Goal: Task Accomplishment & Management: Use online tool/utility

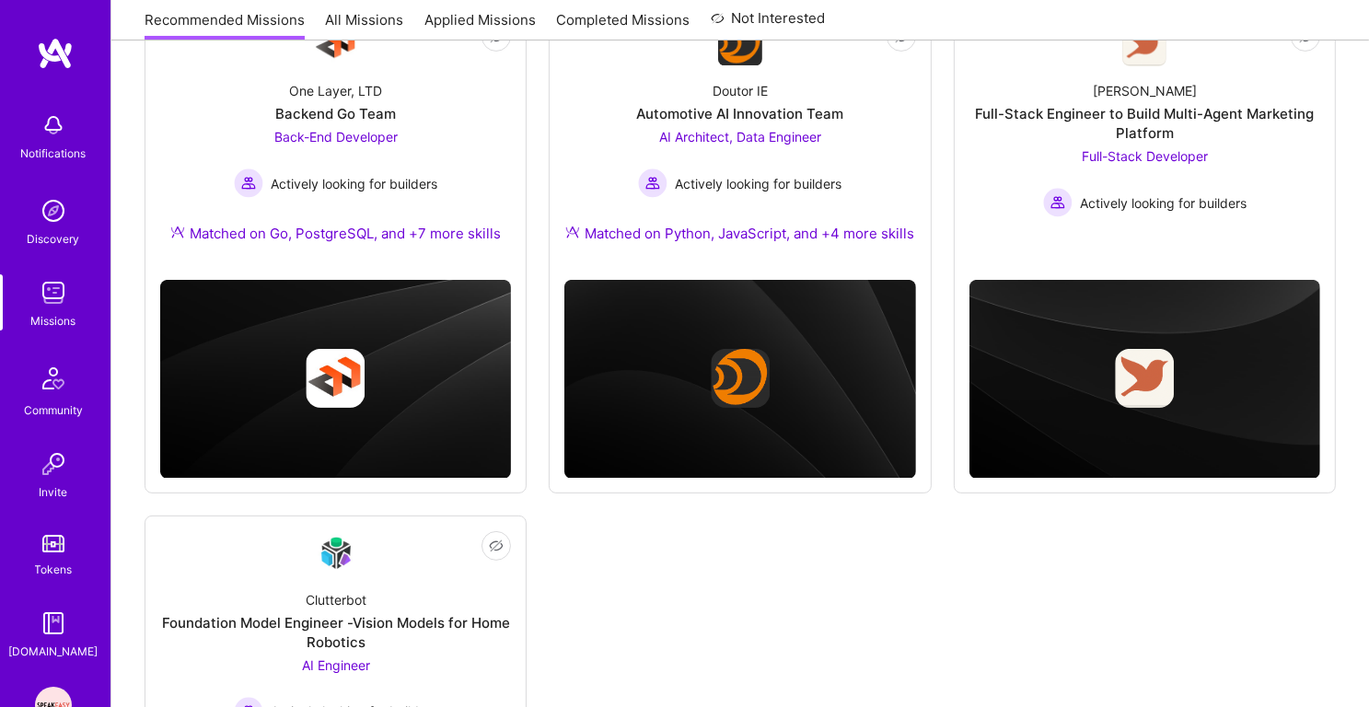
scroll to position [101, 0]
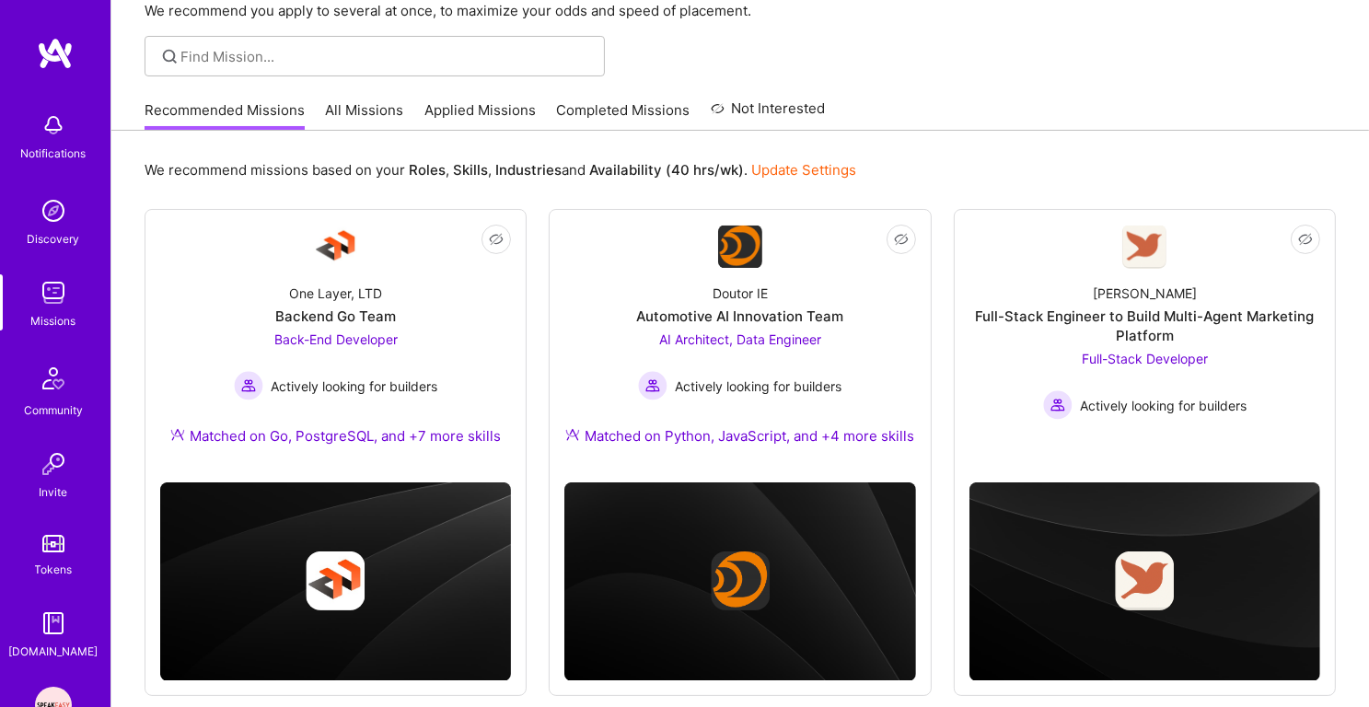
click at [478, 98] on div "Recommended Missions All Missions Applied Missions Completed Missions Not Inter…" at bounding box center [485, 110] width 681 height 40
click at [477, 111] on link "Applied Missions" at bounding box center [479, 115] width 111 height 30
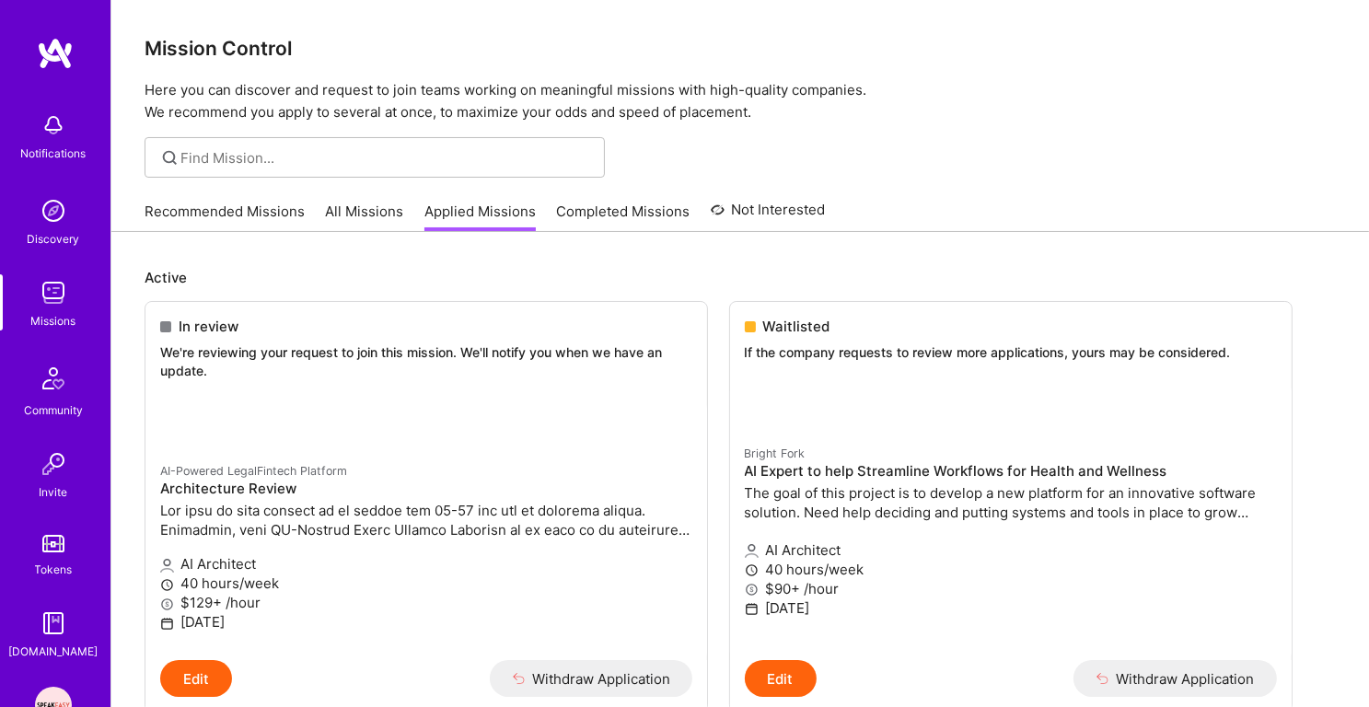
click at [477, 111] on p "Here you can discover and request to join teams working on meaningful missions …" at bounding box center [740, 101] width 1191 height 44
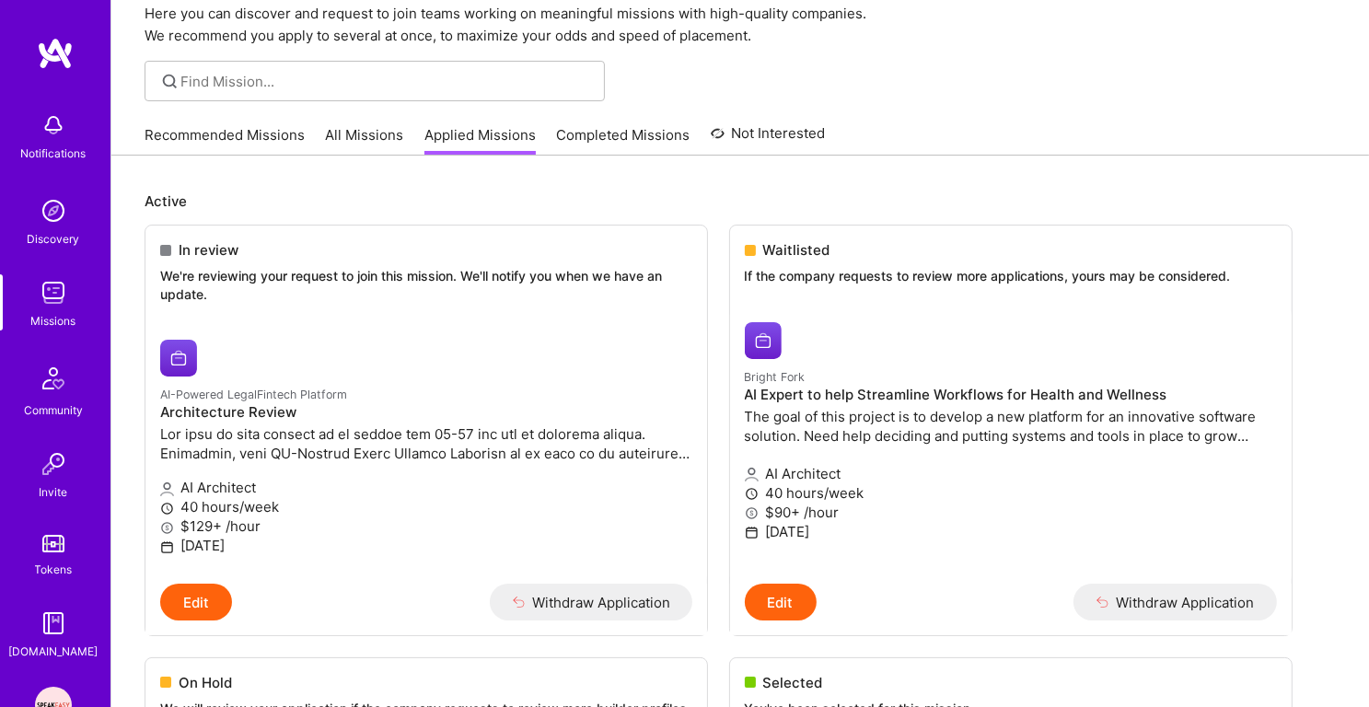
scroll to position [6, 0]
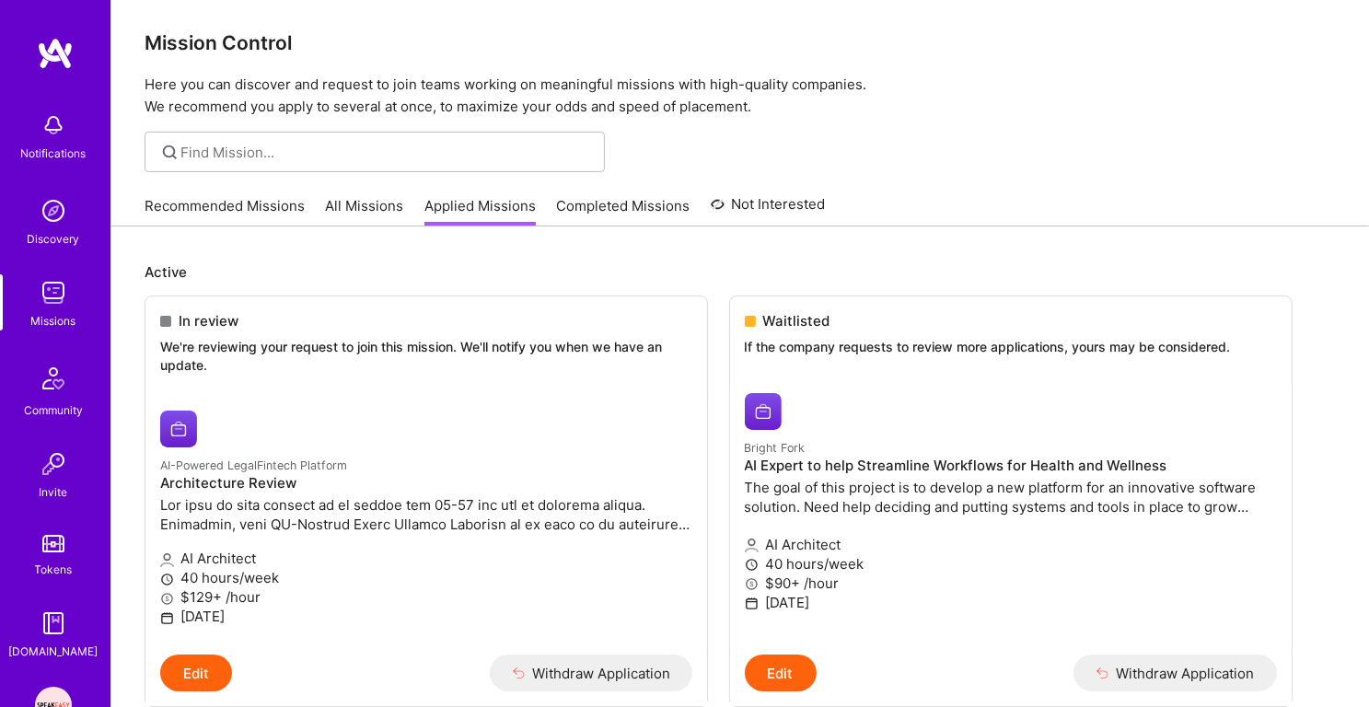
click at [586, 225] on link "Completed Missions" at bounding box center [623, 211] width 133 height 30
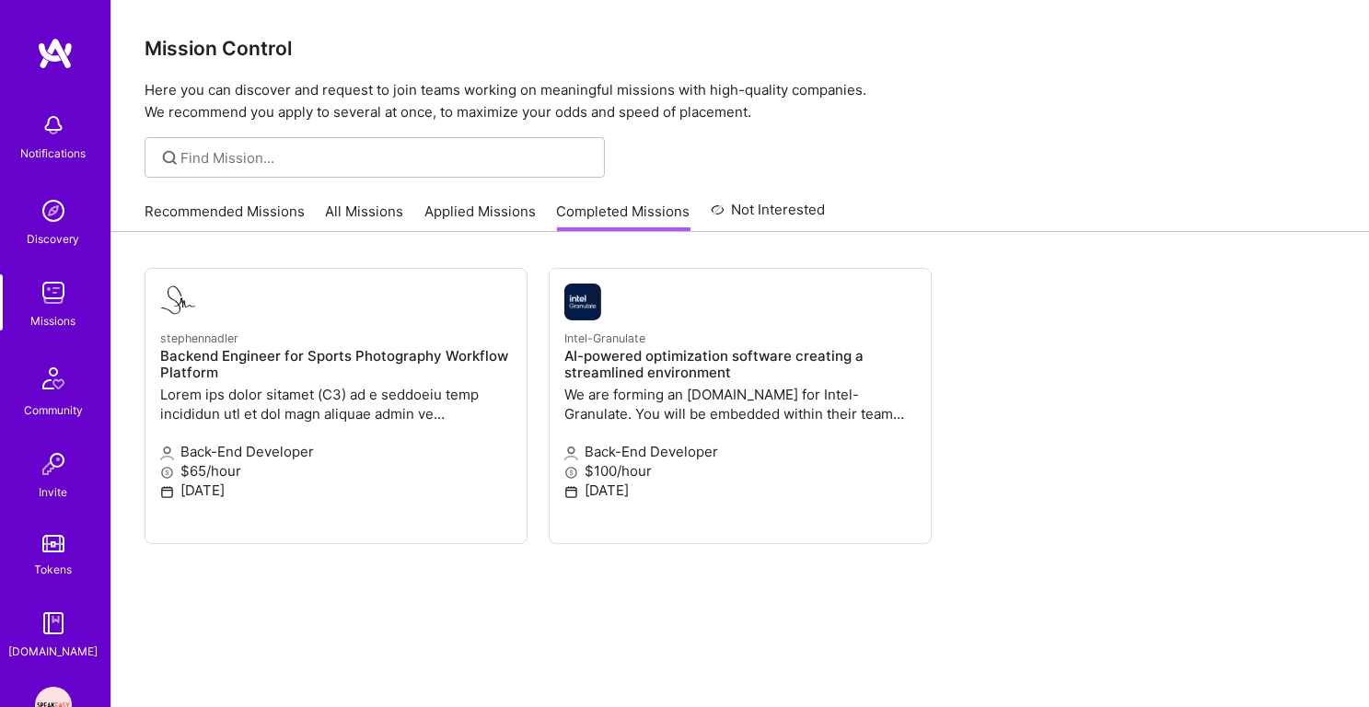
scroll to position [115, 0]
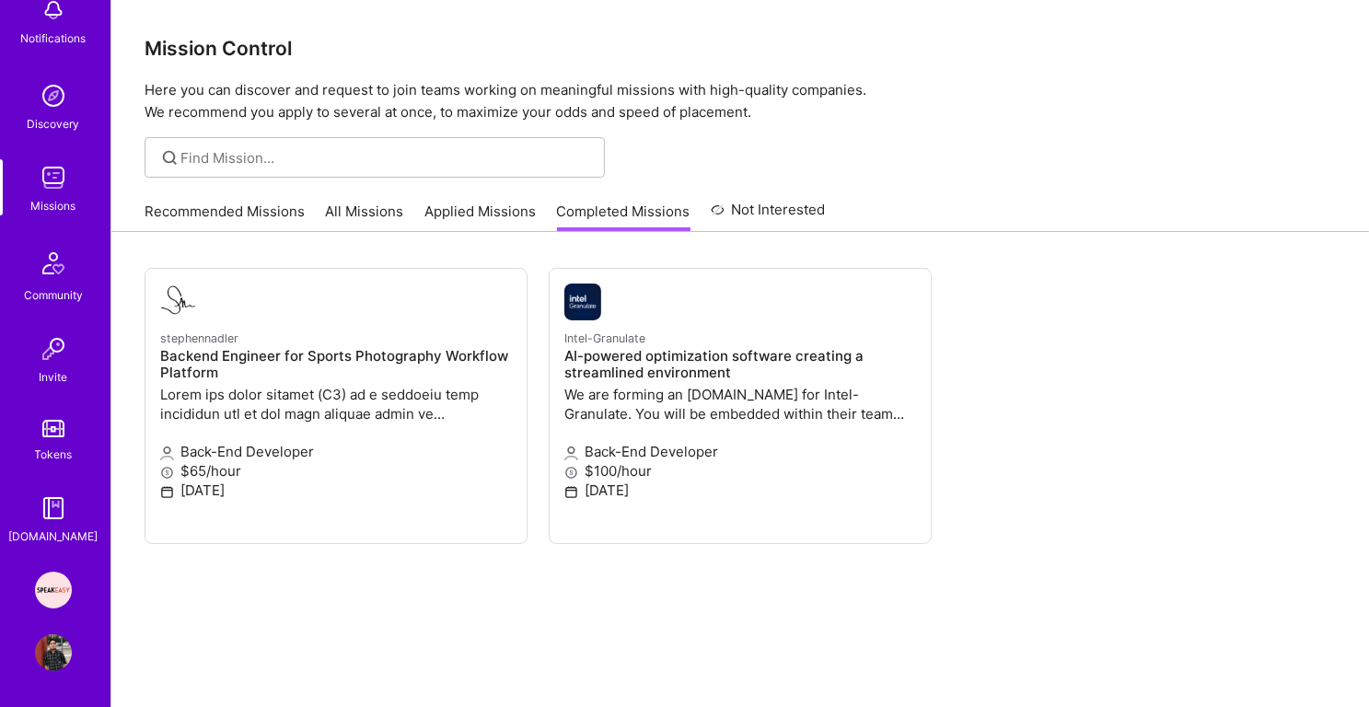
click at [57, 581] on img at bounding box center [53, 590] width 37 height 37
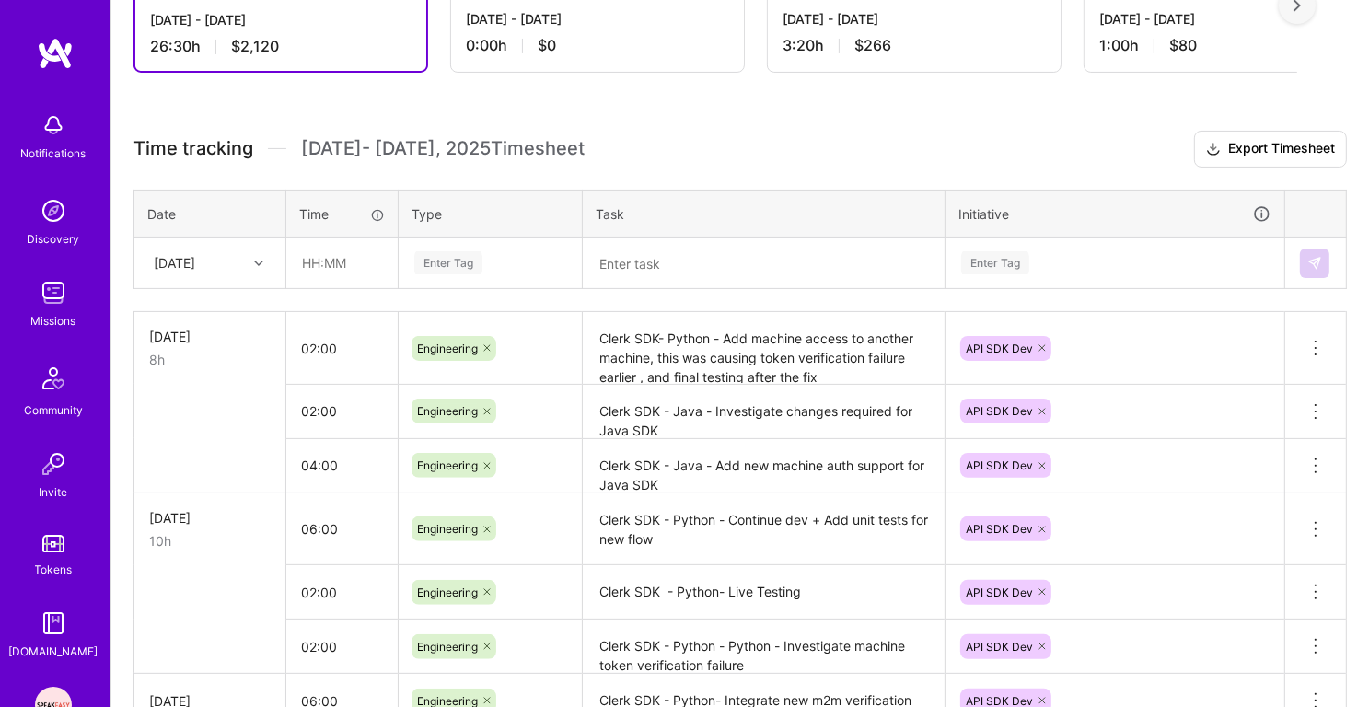
scroll to position [461, 0]
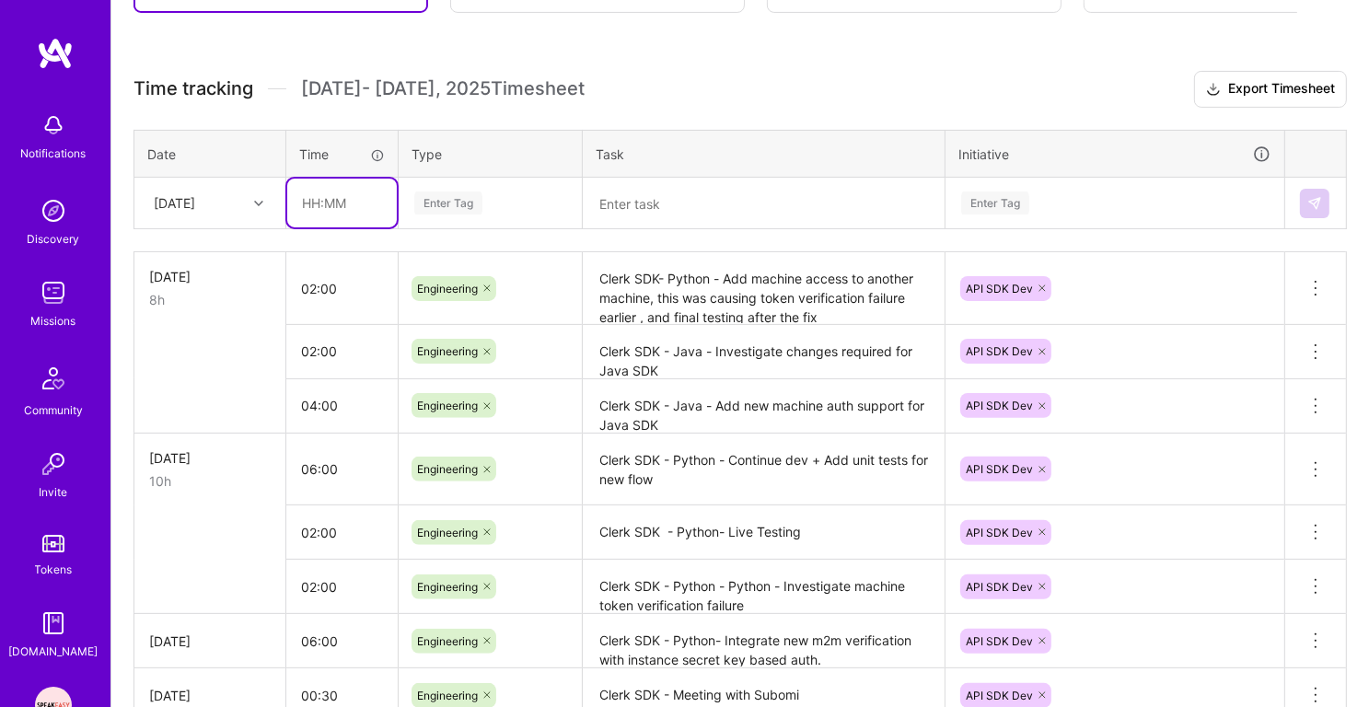
click at [338, 198] on input "text" at bounding box center [342, 203] width 110 height 49
type input "02:00"
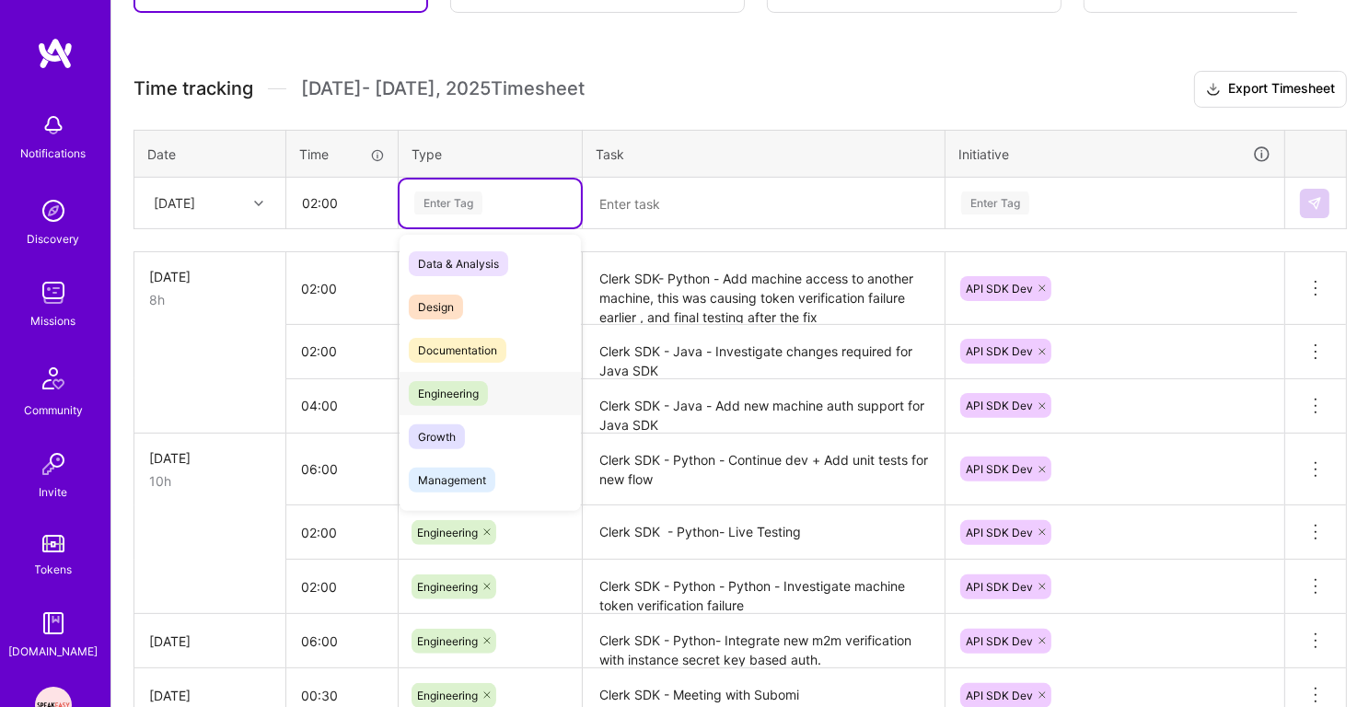
click at [467, 383] on span "Engineering" at bounding box center [448, 393] width 79 height 25
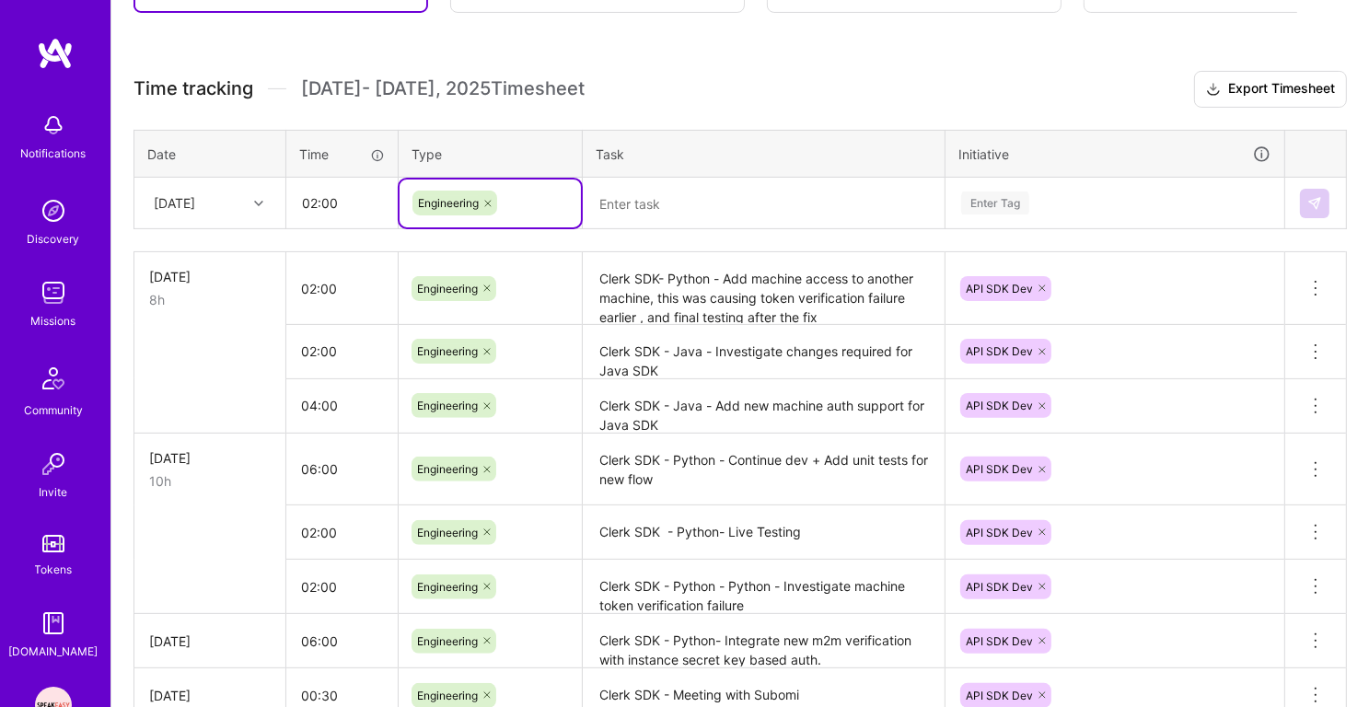
click at [619, 191] on textarea at bounding box center [764, 204] width 358 height 48
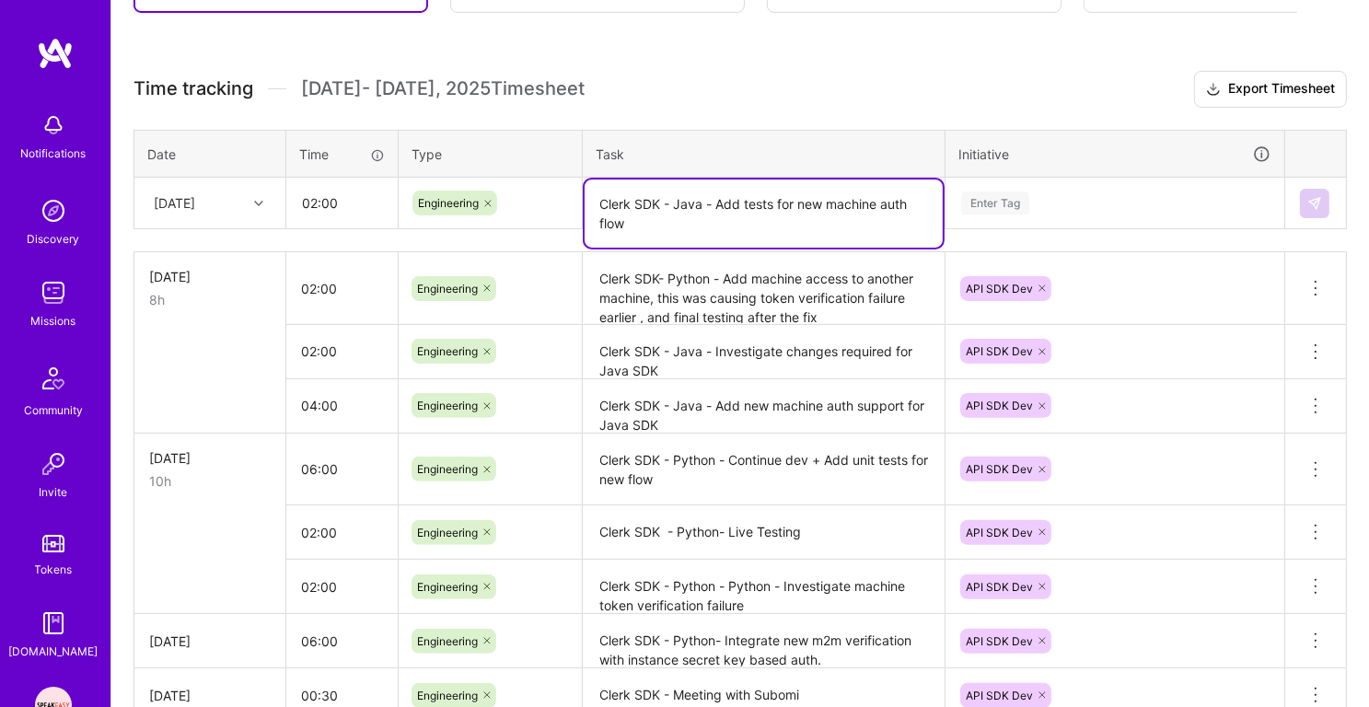
type textarea "Clerk SDK - Java - Add tests for new machine auth flow"
click at [1005, 191] on div "Enter Tag" at bounding box center [995, 203] width 68 height 29
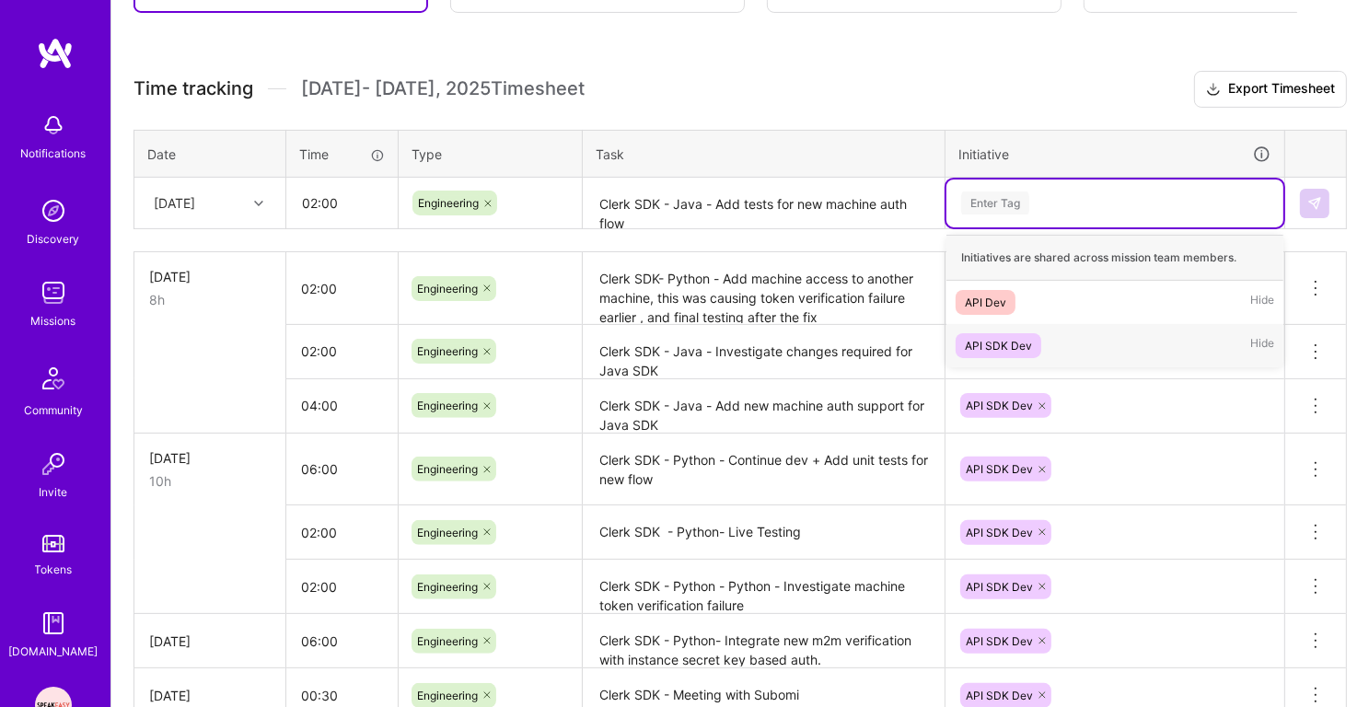
click at [1012, 336] on div "API SDK Dev" at bounding box center [998, 345] width 67 height 19
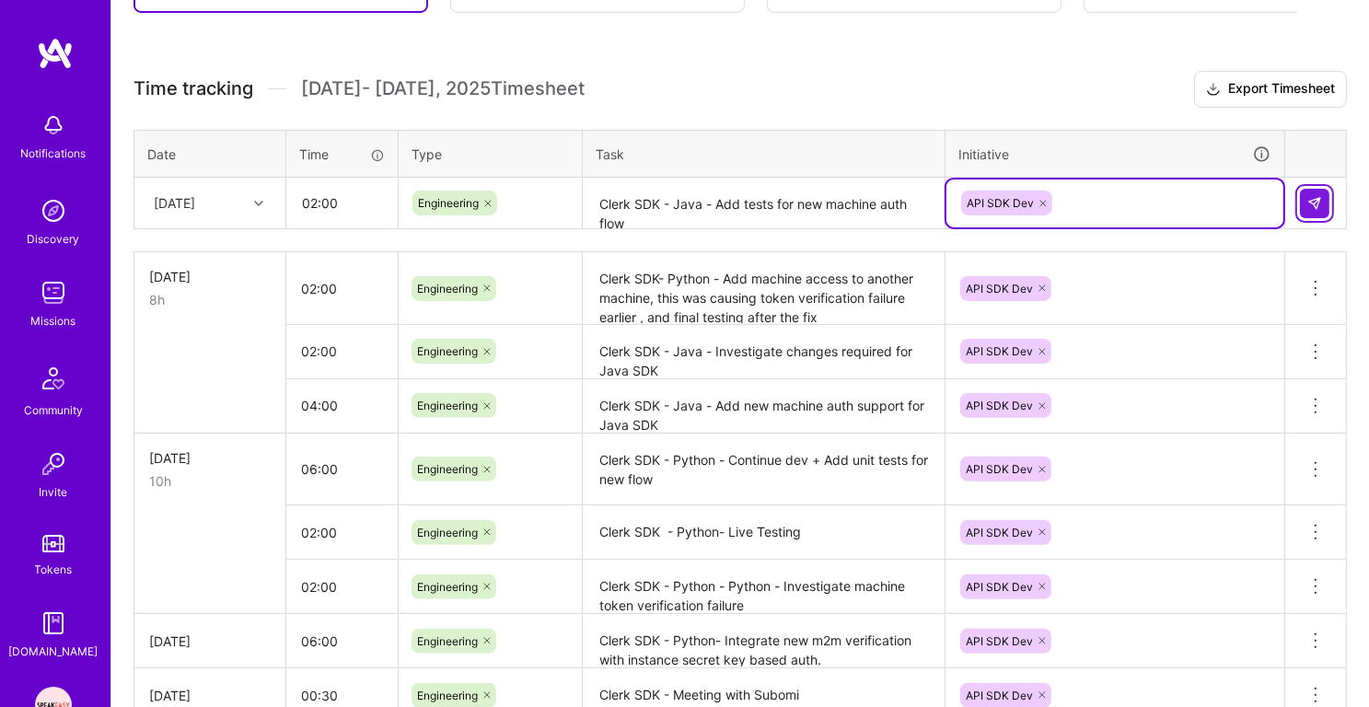
click at [1319, 201] on img at bounding box center [1314, 203] width 15 height 15
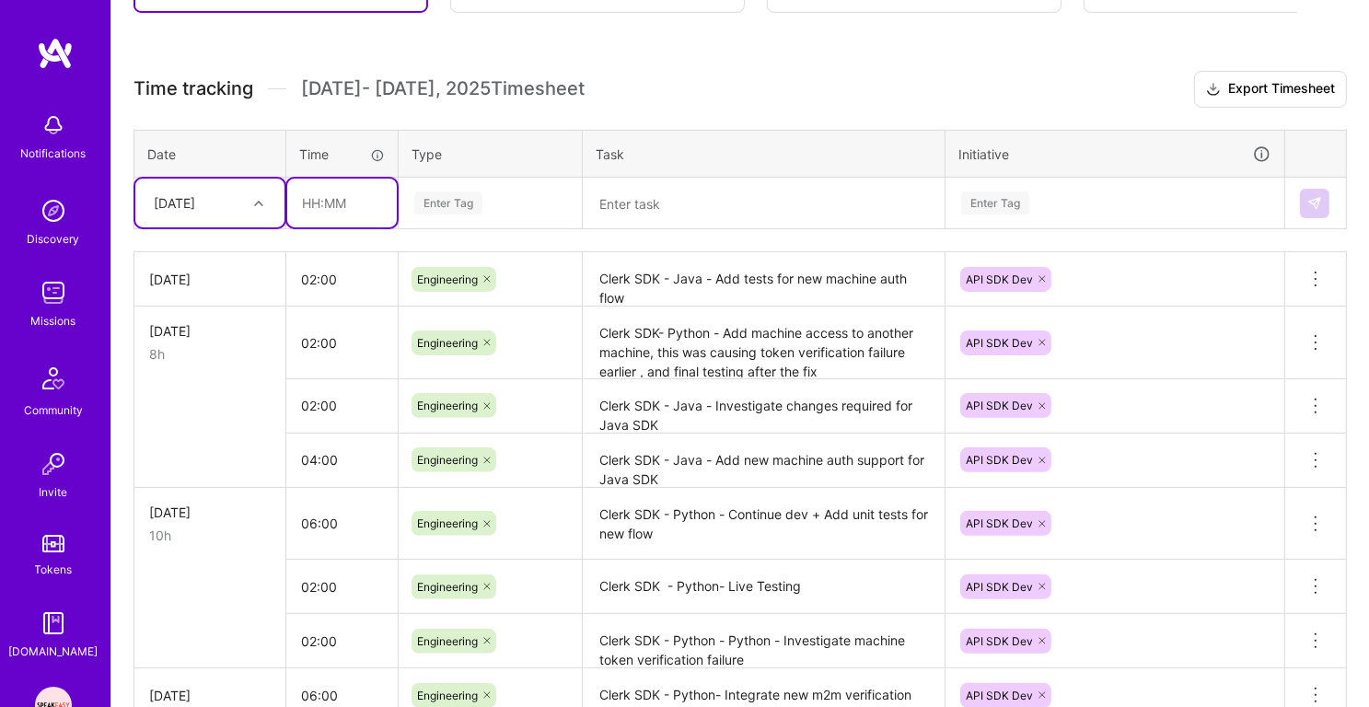
click at [311, 195] on input "text" at bounding box center [342, 203] width 110 height 49
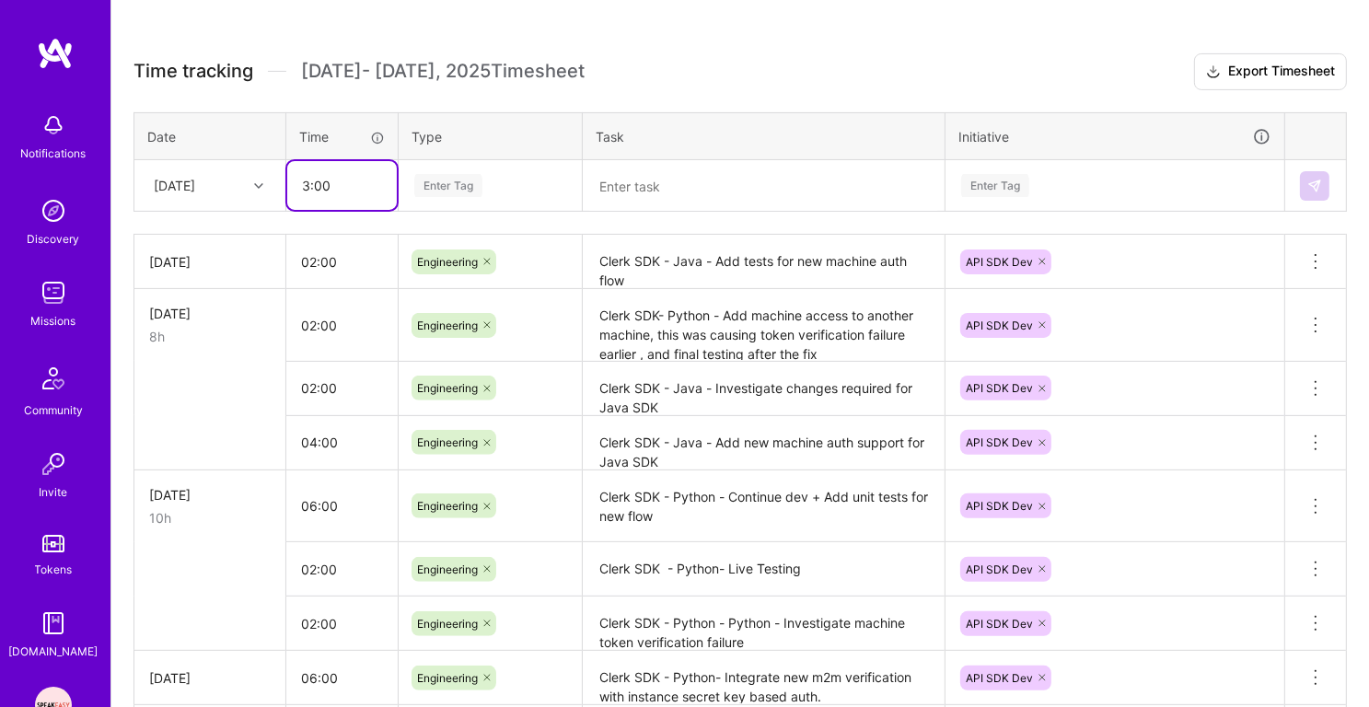
scroll to position [484, 0]
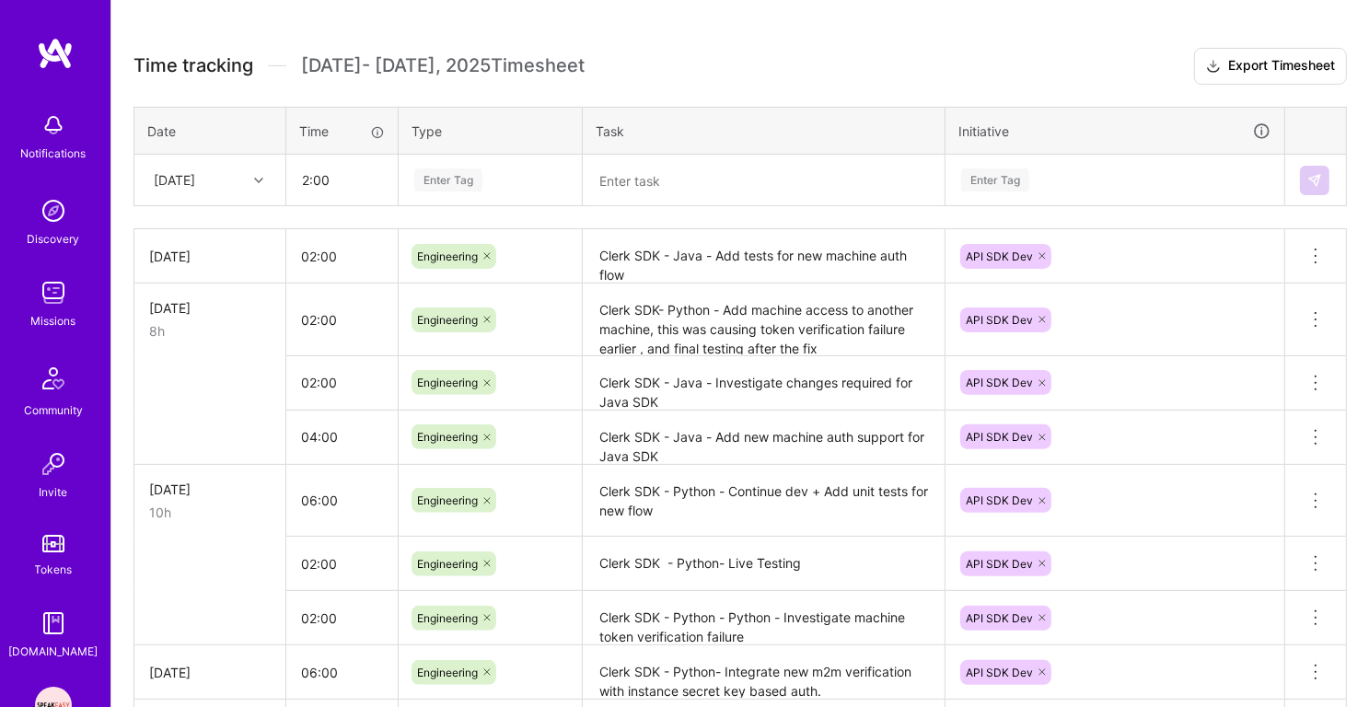
type input "02:00"
click at [462, 178] on div "Enter Tag" at bounding box center [448, 180] width 68 height 29
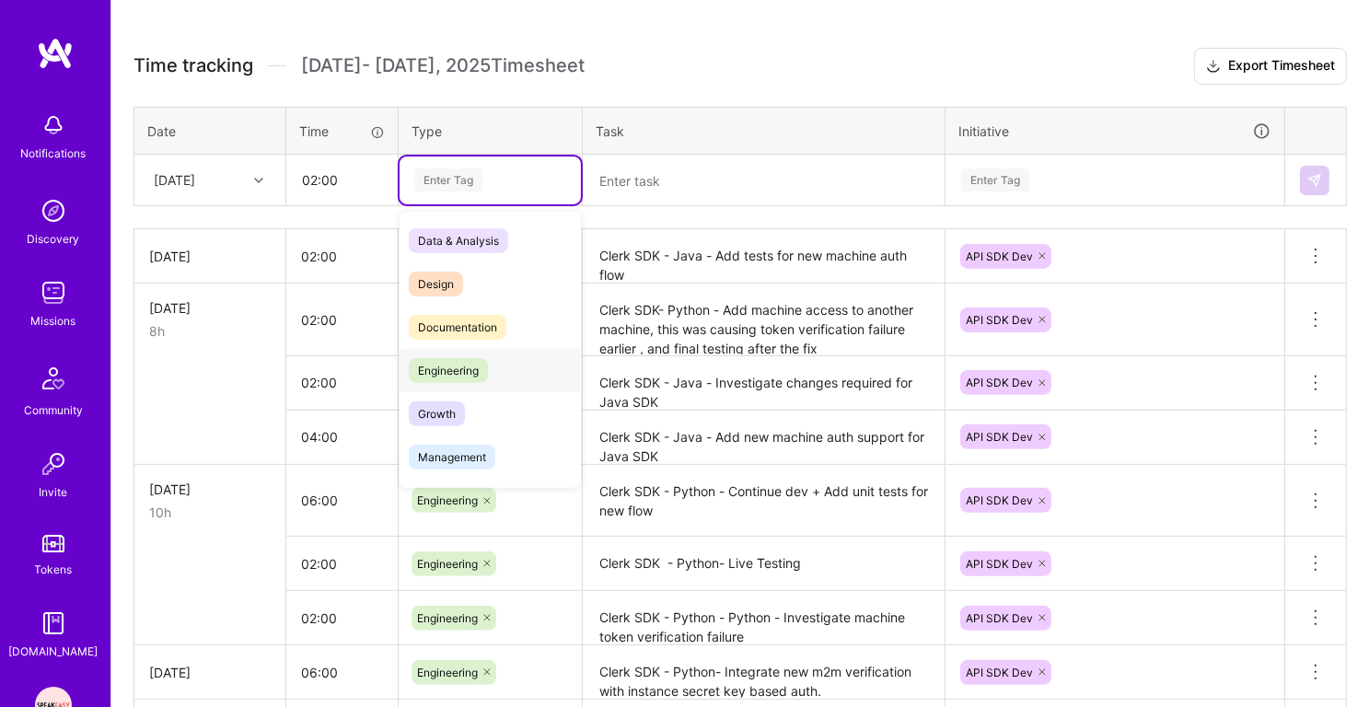
click at [492, 380] on div "Engineering" at bounding box center [490, 370] width 181 height 43
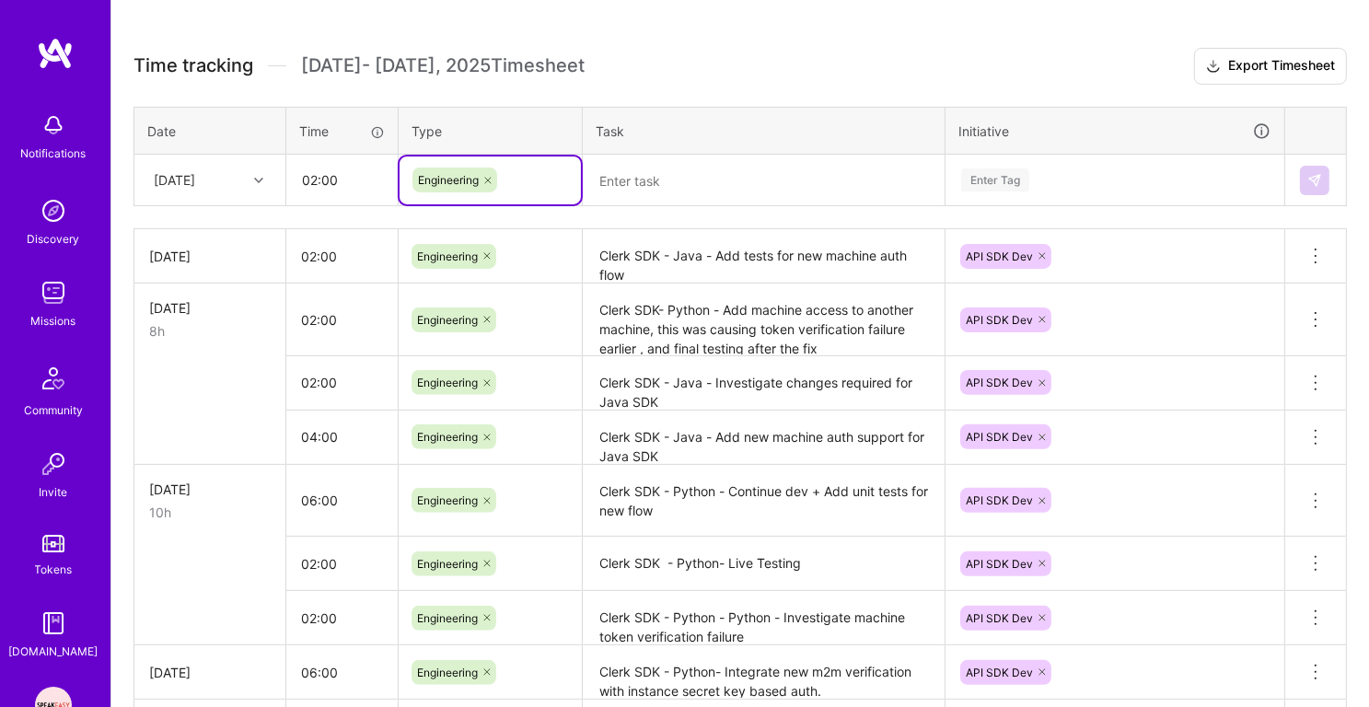
click at [607, 184] on textarea at bounding box center [764, 180] width 358 height 49
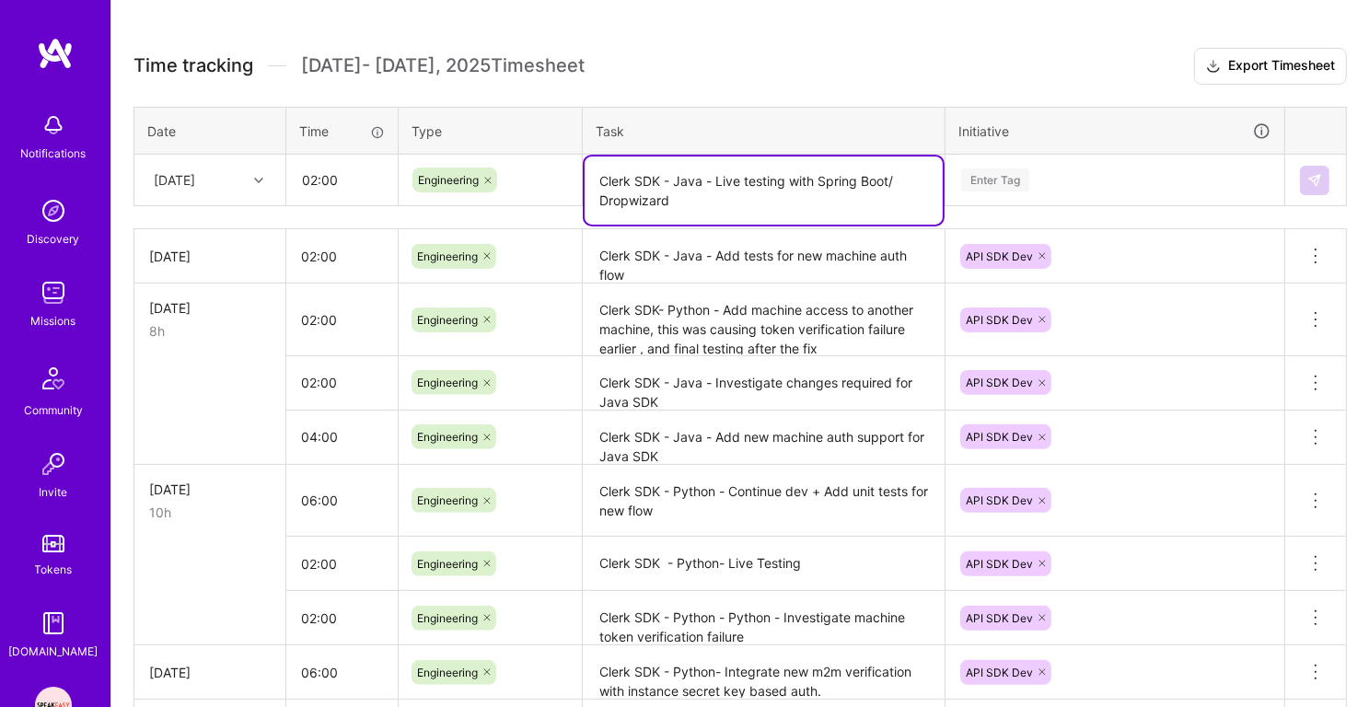
type textarea "Clerk SDK - Java - Live testing with Spring Boot/ Dropwizard"
click at [1003, 168] on div "Enter Tag" at bounding box center [995, 180] width 68 height 29
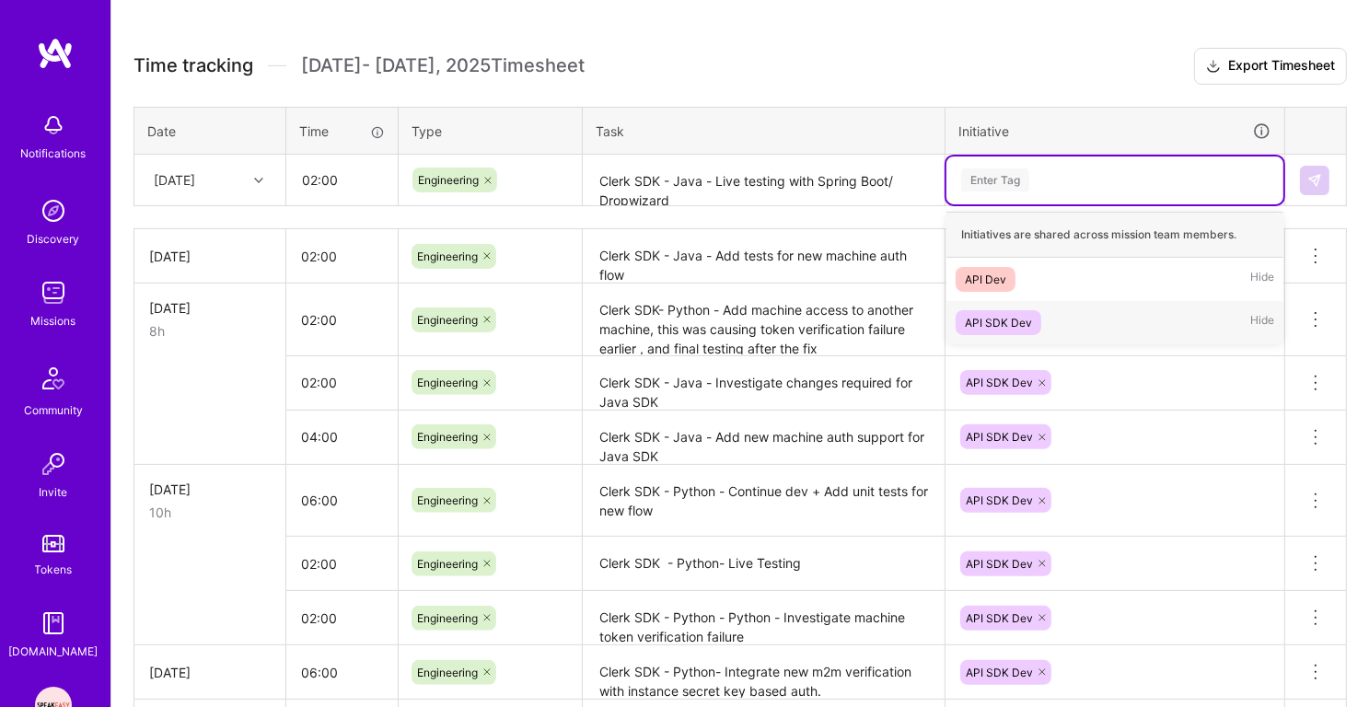
click at [1010, 319] on div "API SDK Dev" at bounding box center [998, 322] width 67 height 19
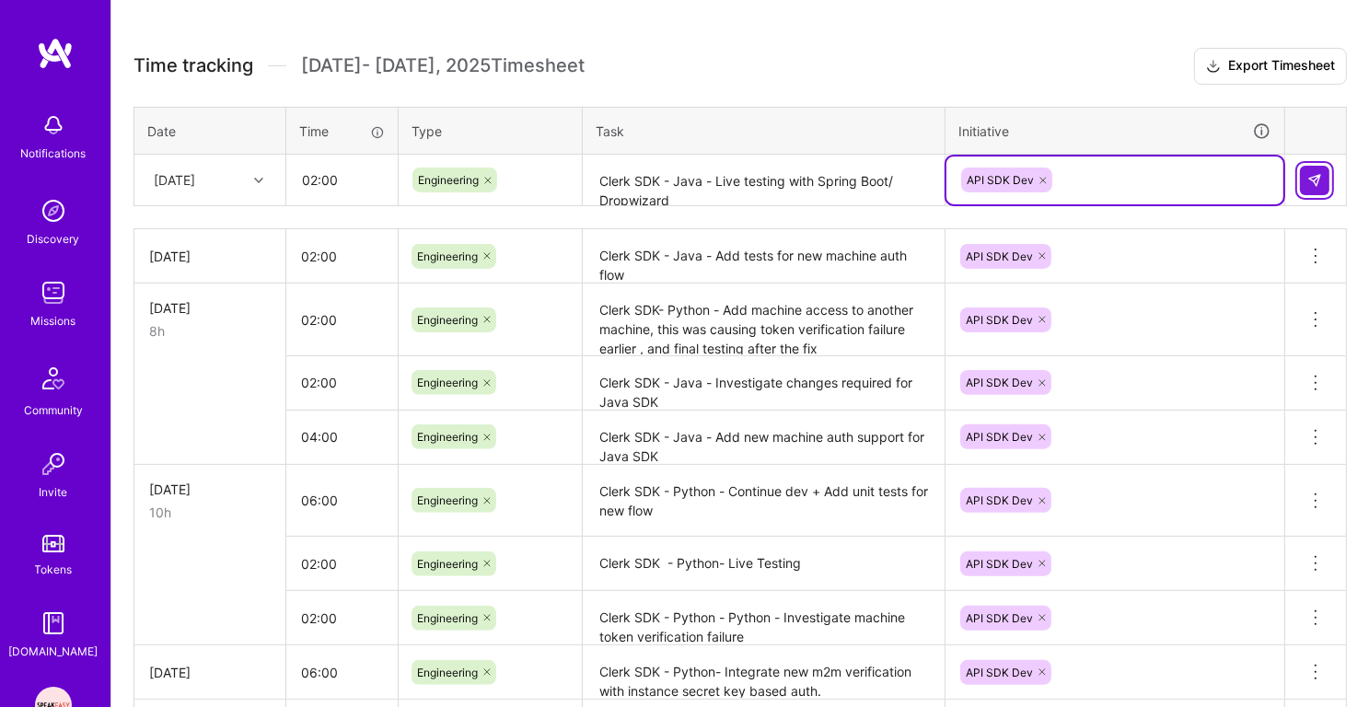
click at [1315, 173] on img at bounding box center [1314, 180] width 15 height 15
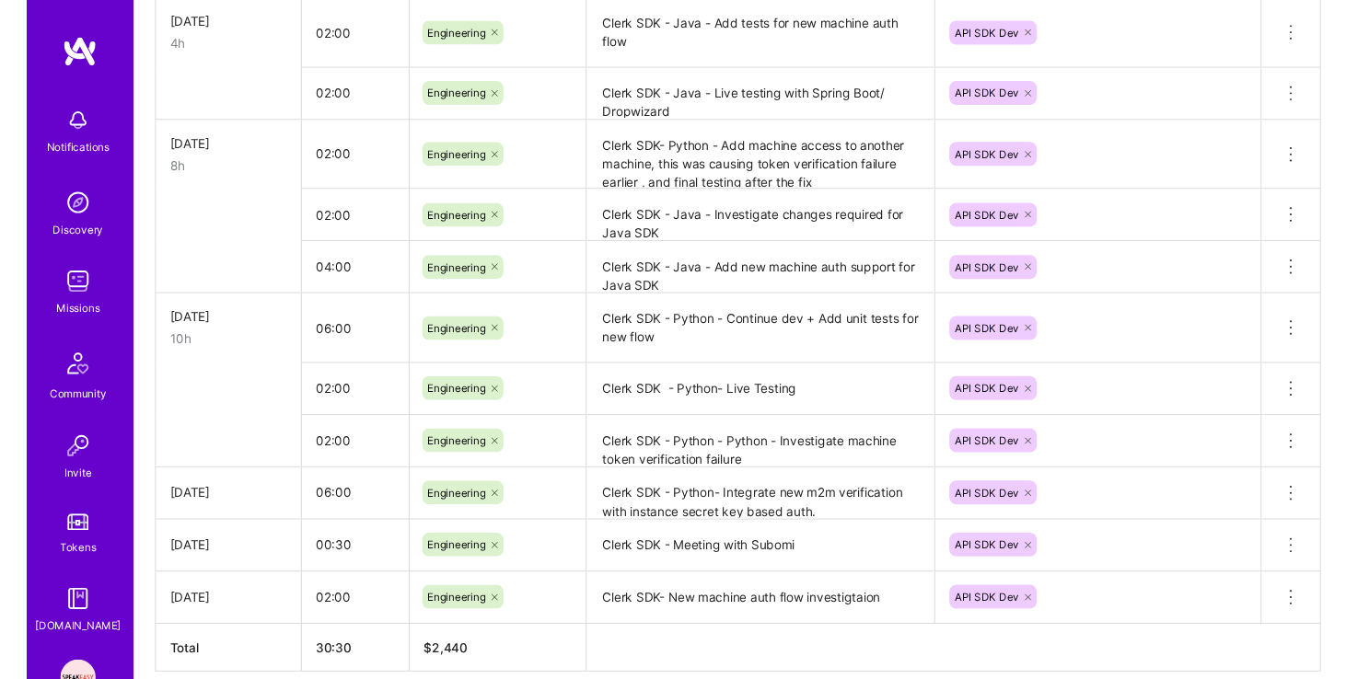
scroll to position [788, 0]
